Goal: Find specific page/section: Find specific page/section

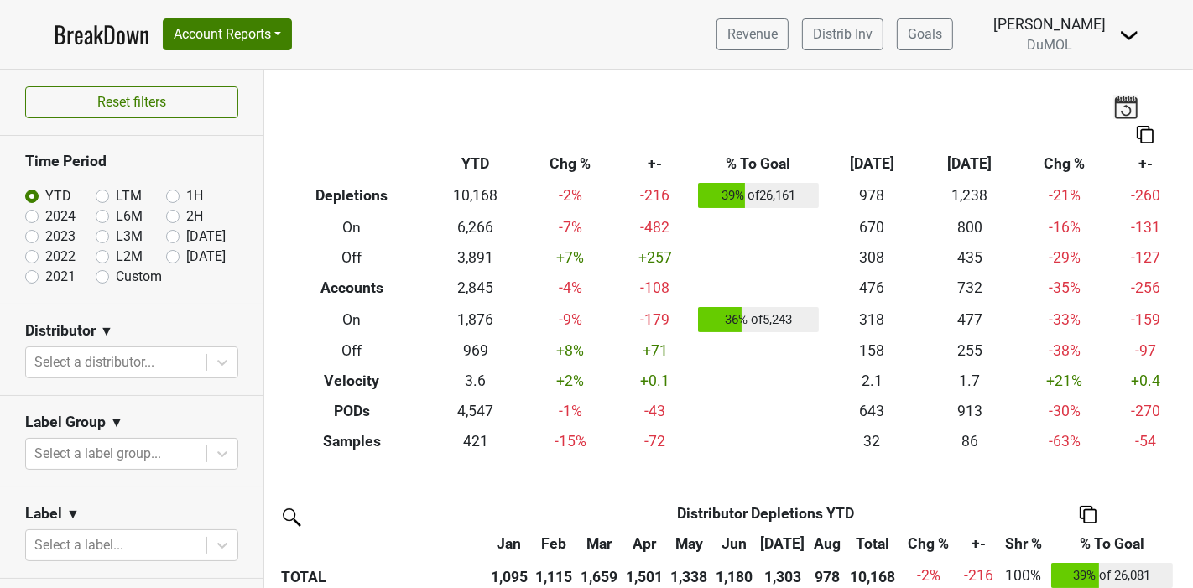
scroll to position [186, 0]
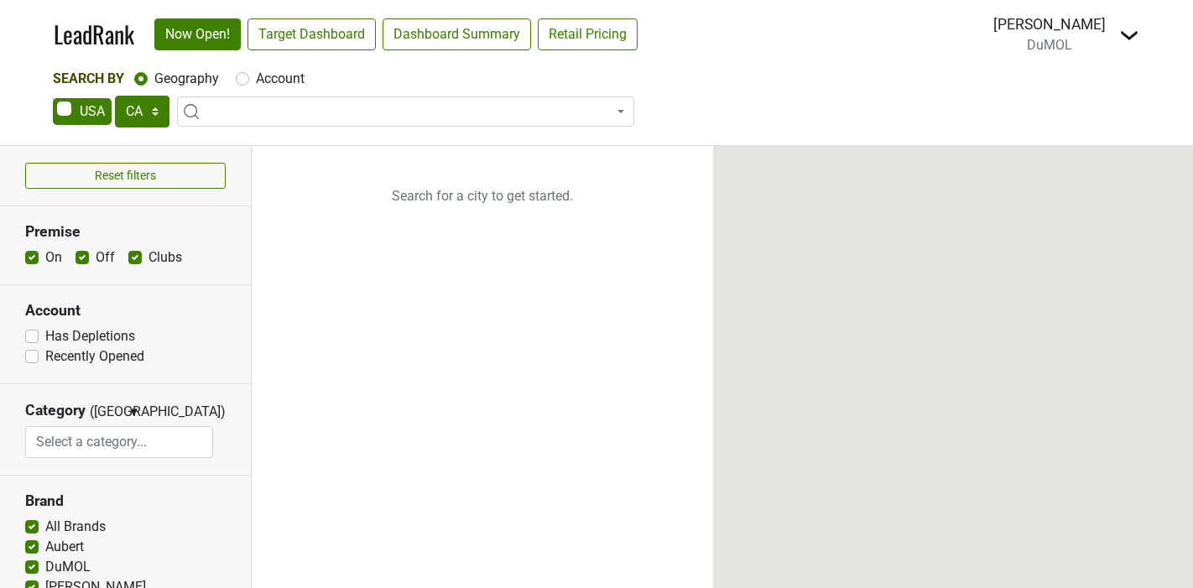
select select "CA"
select select
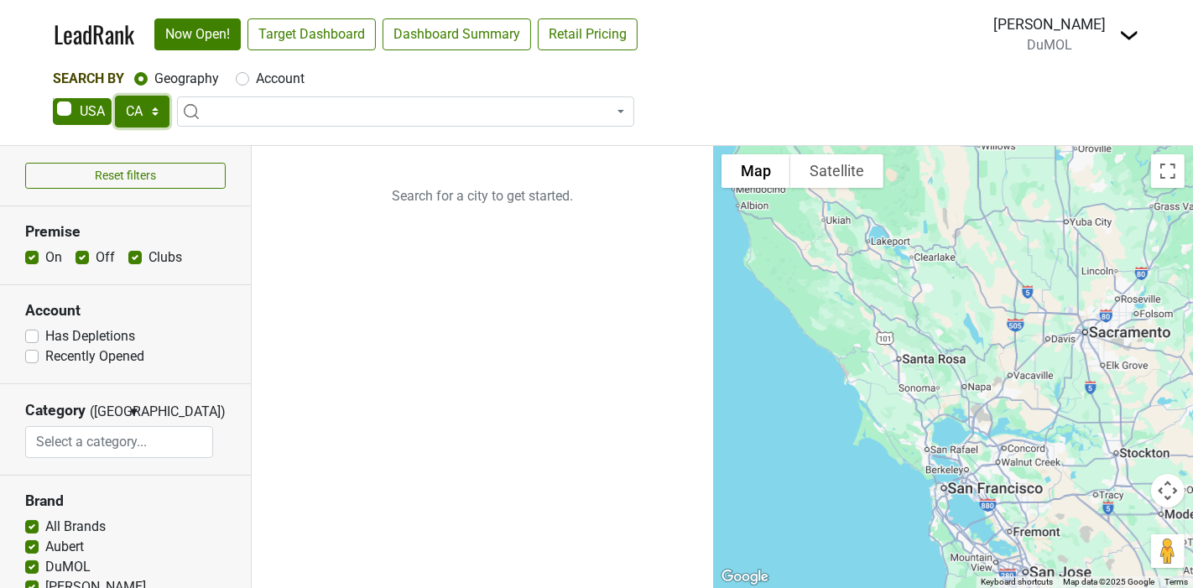
click at [135, 107] on select "AK AL AR AZ CA CO CT DC DE FL GA HI IA ID IL IN KS KY LA MA MD ME MI MN MO MS M…" at bounding box center [142, 112] width 55 height 32
click at [81, 107] on span at bounding box center [82, 111] width 59 height 27
click at [54, 99] on input "checkbox" at bounding box center [53, 98] width 1 height 1
checkbox input "true"
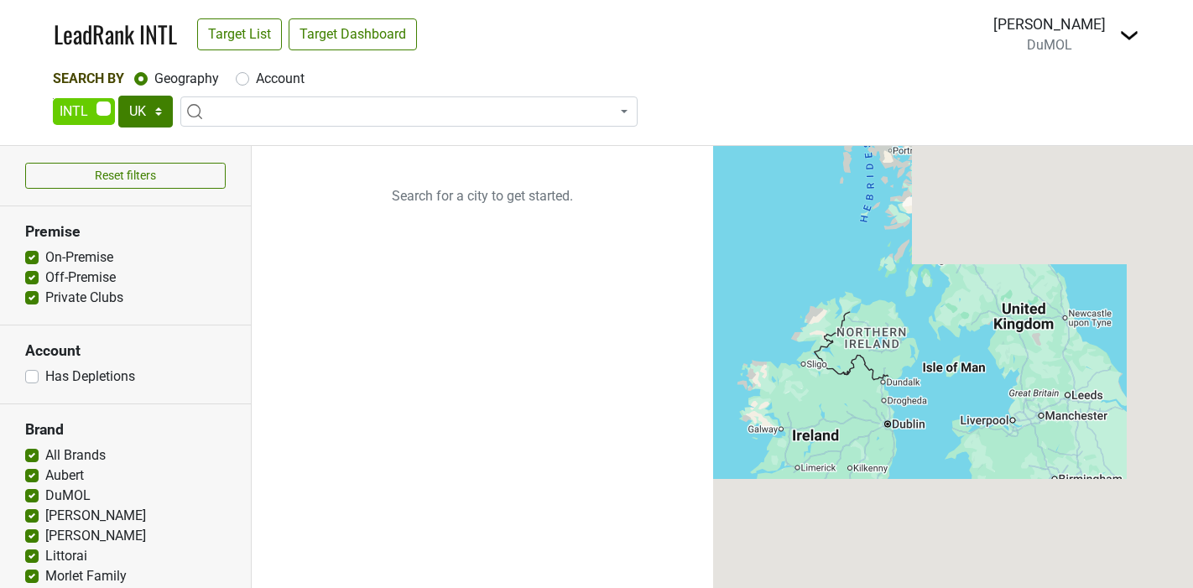
select select
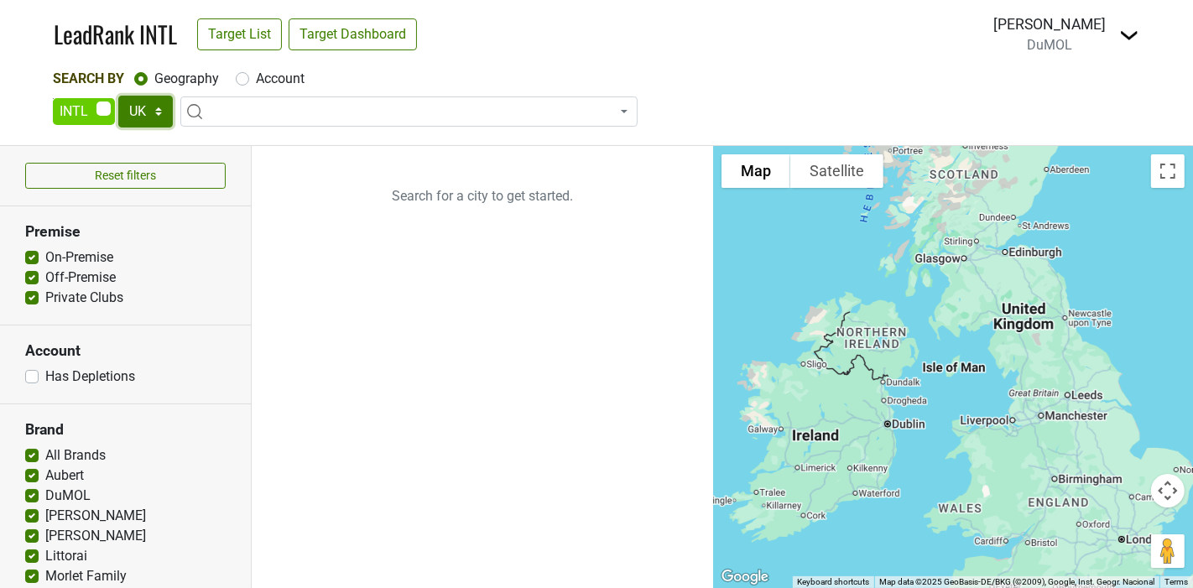
click at [146, 113] on select "UK AB BC ON QC AT AU CH CN DK FR GE HK IR JP KR MX NO SE SG" at bounding box center [145, 112] width 55 height 32
click at [118, 96] on select "UK AB BC ON QC AT AU CH CN DK FR GE HK IR JP KR MX NO SE SG" at bounding box center [145, 112] width 55 height 32
click at [367, 34] on link "Target Dashboard" at bounding box center [353, 34] width 128 height 32
click at [253, 110] on span at bounding box center [408, 111] width 457 height 30
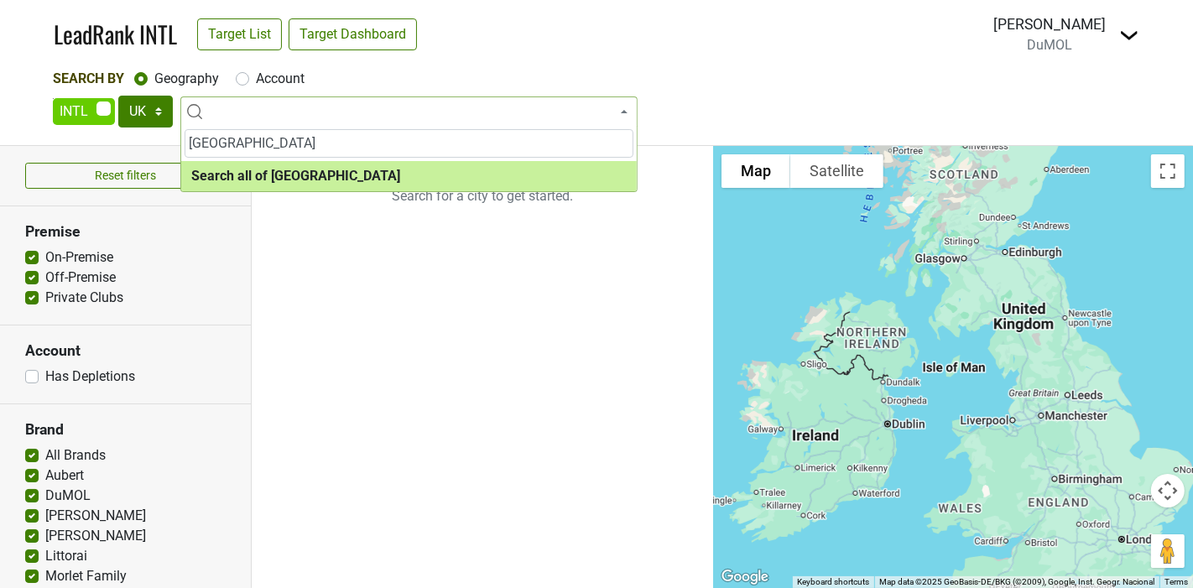
type input "london"
select select "ALL_UK"
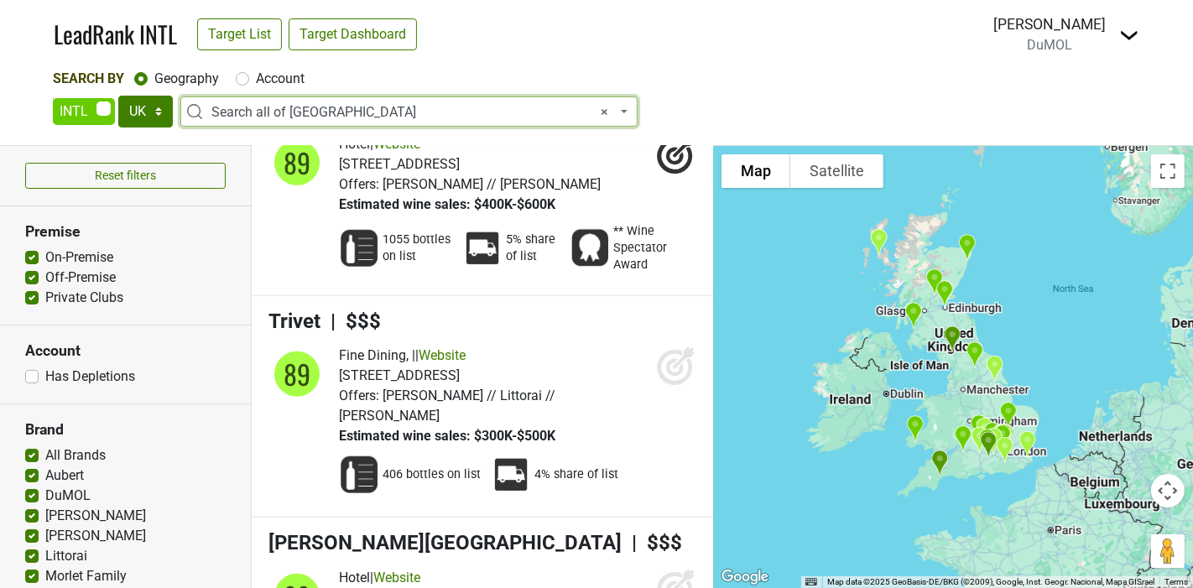
scroll to position [11834, 0]
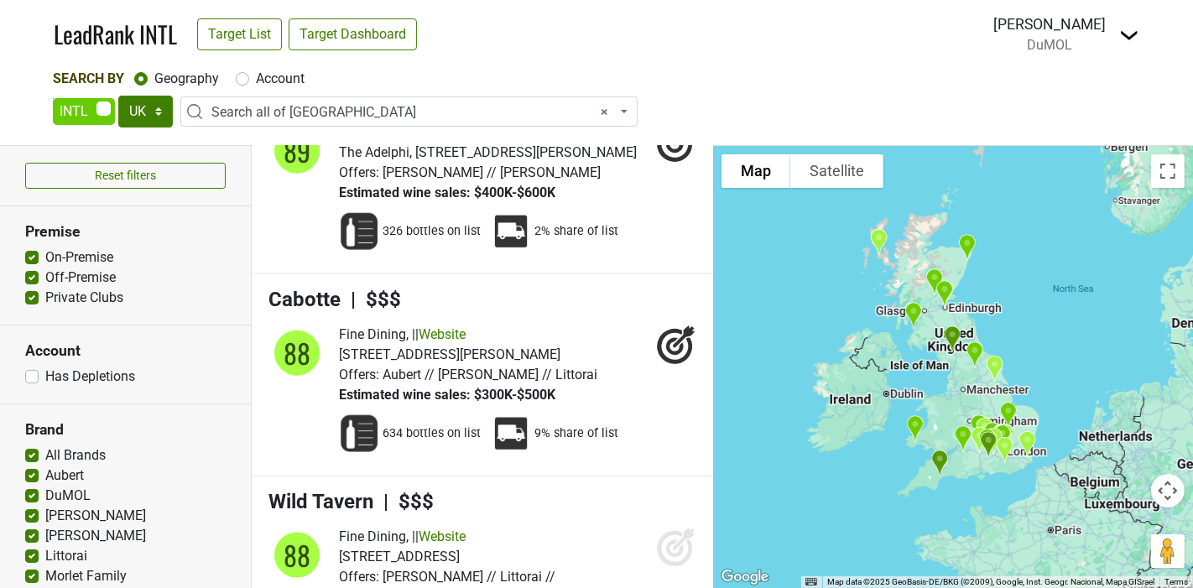
scroll to position [12393, 0]
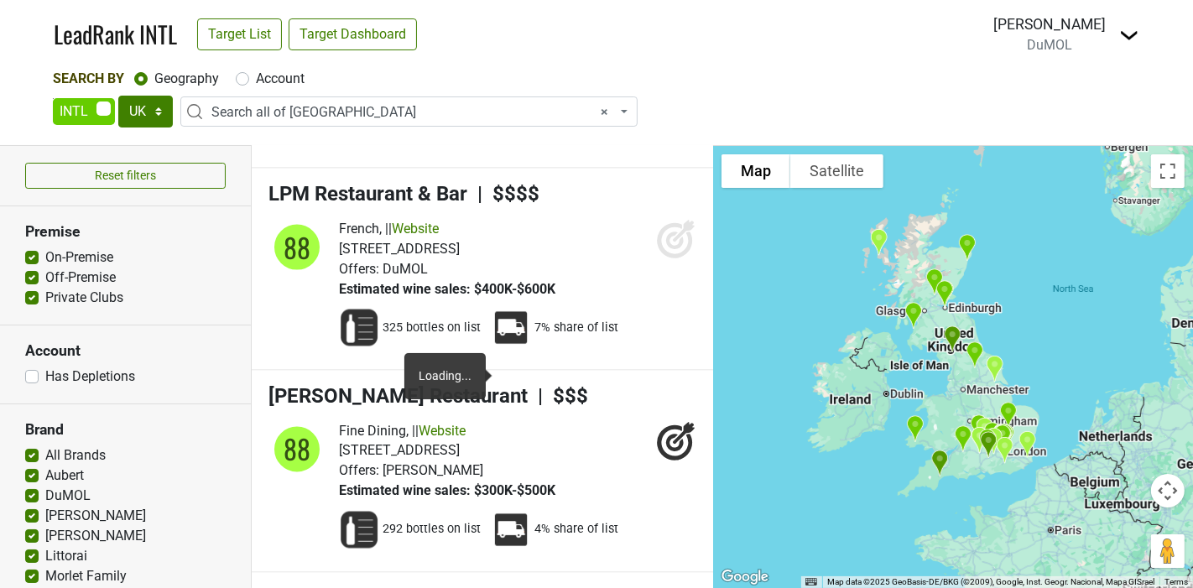
scroll to position [13232, 0]
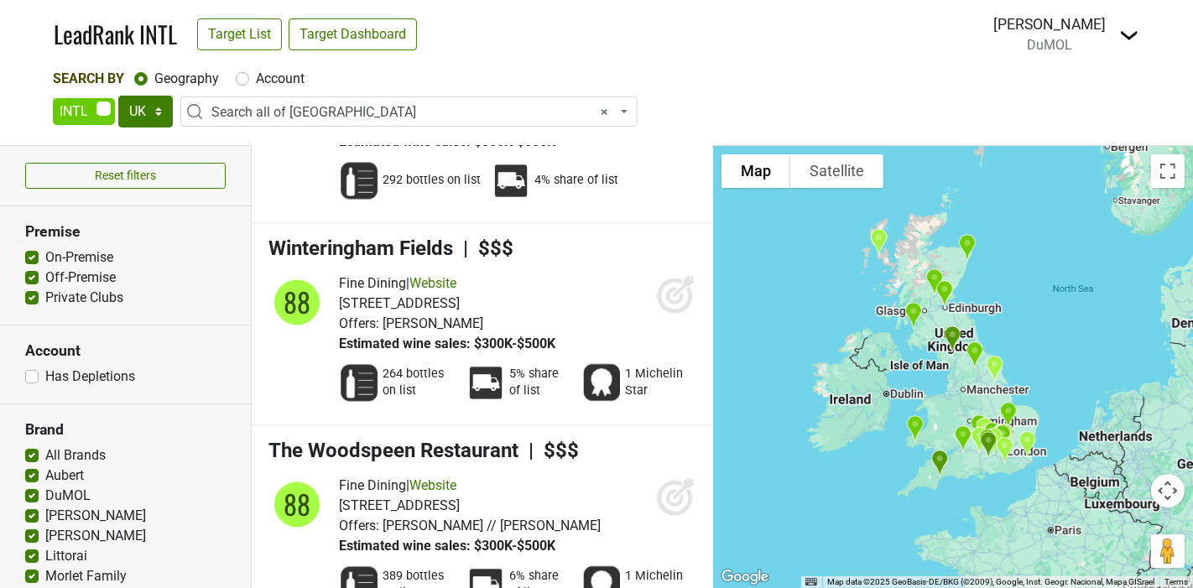
scroll to position [13512, 0]
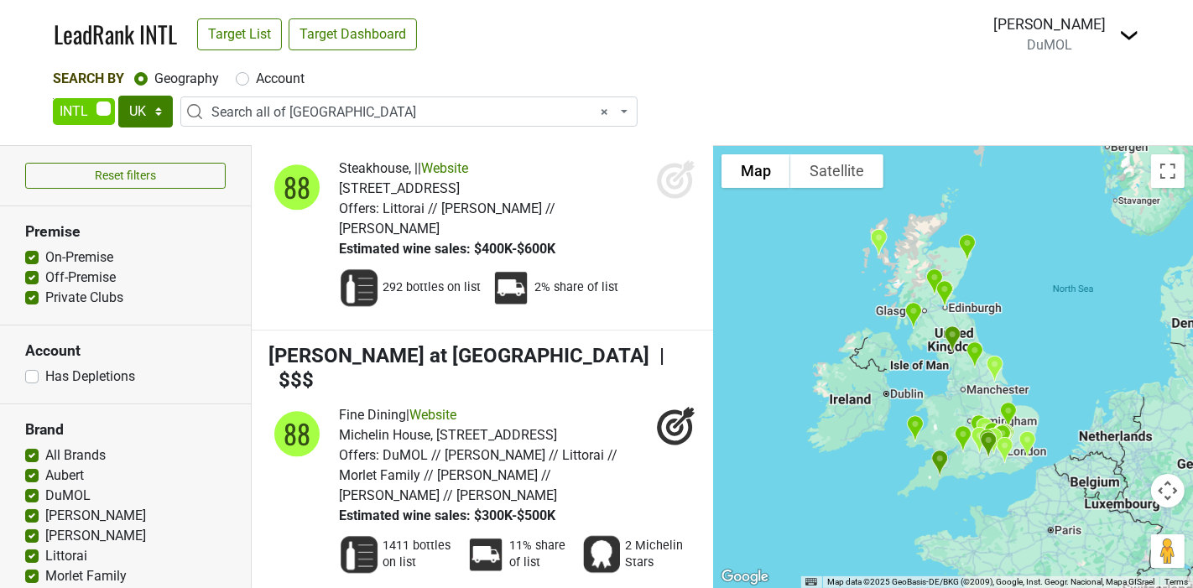
scroll to position [14163, 0]
